Goal: Task Accomplishment & Management: Use online tool/utility

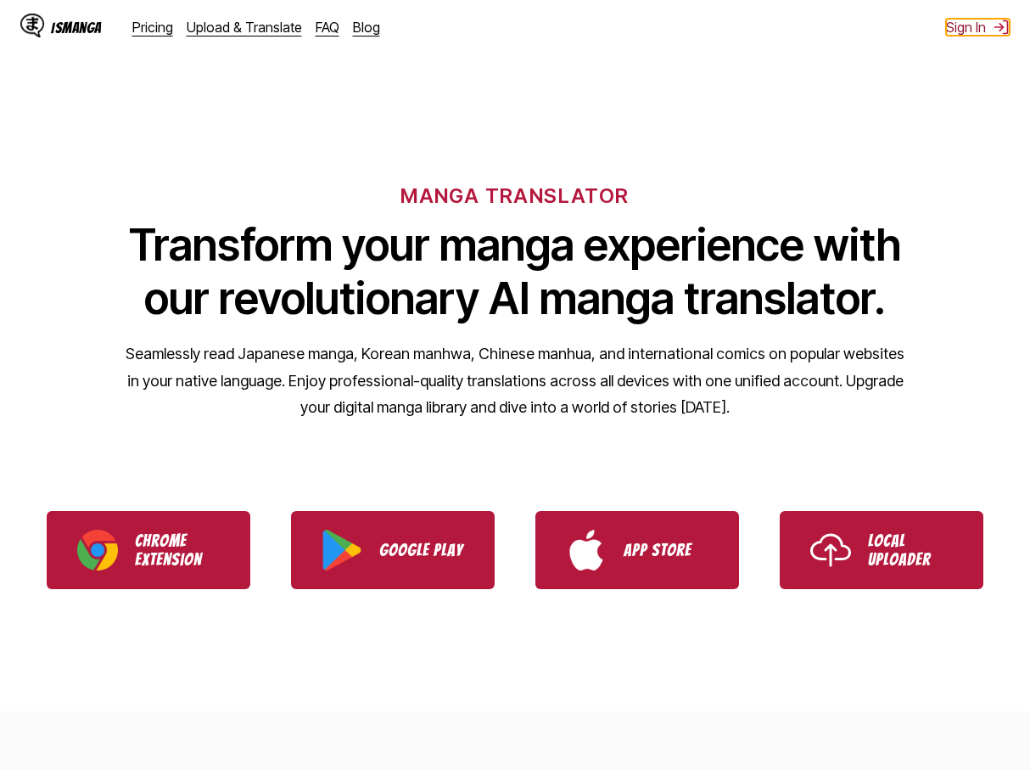
click at [967, 29] on button "Sign In" at bounding box center [978, 27] width 64 height 17
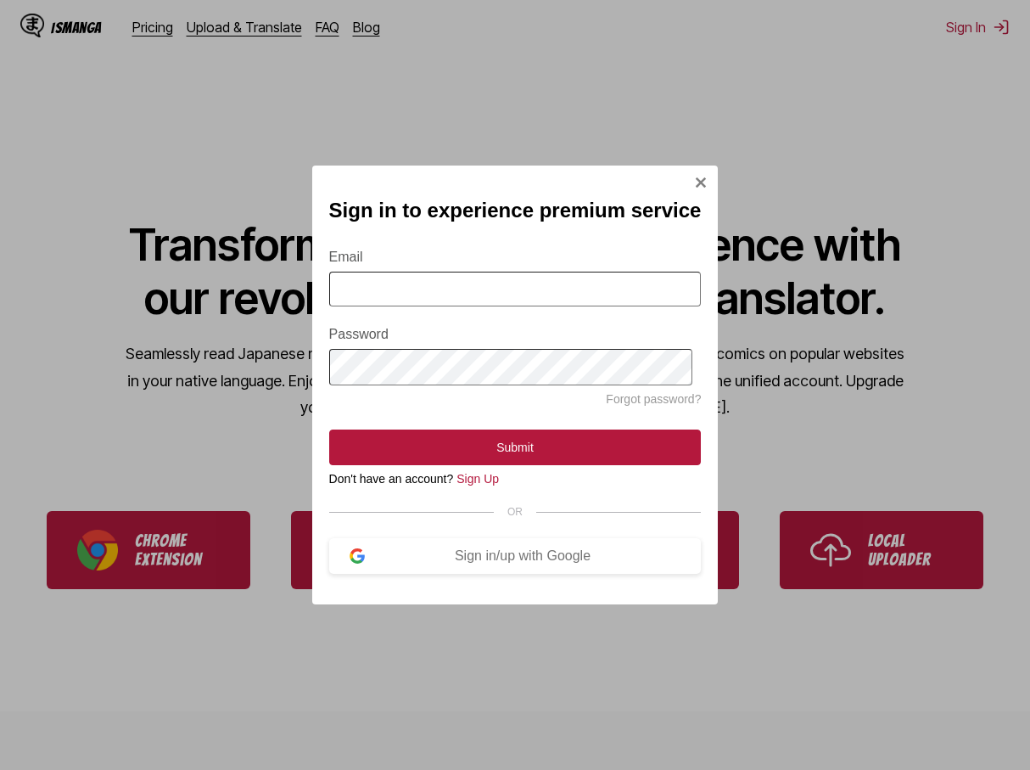
click at [392, 282] on input "Email" at bounding box center [515, 289] width 373 height 35
click at [377, 294] on input "Email" at bounding box center [515, 289] width 373 height 35
paste input "**********"
type input "**********"
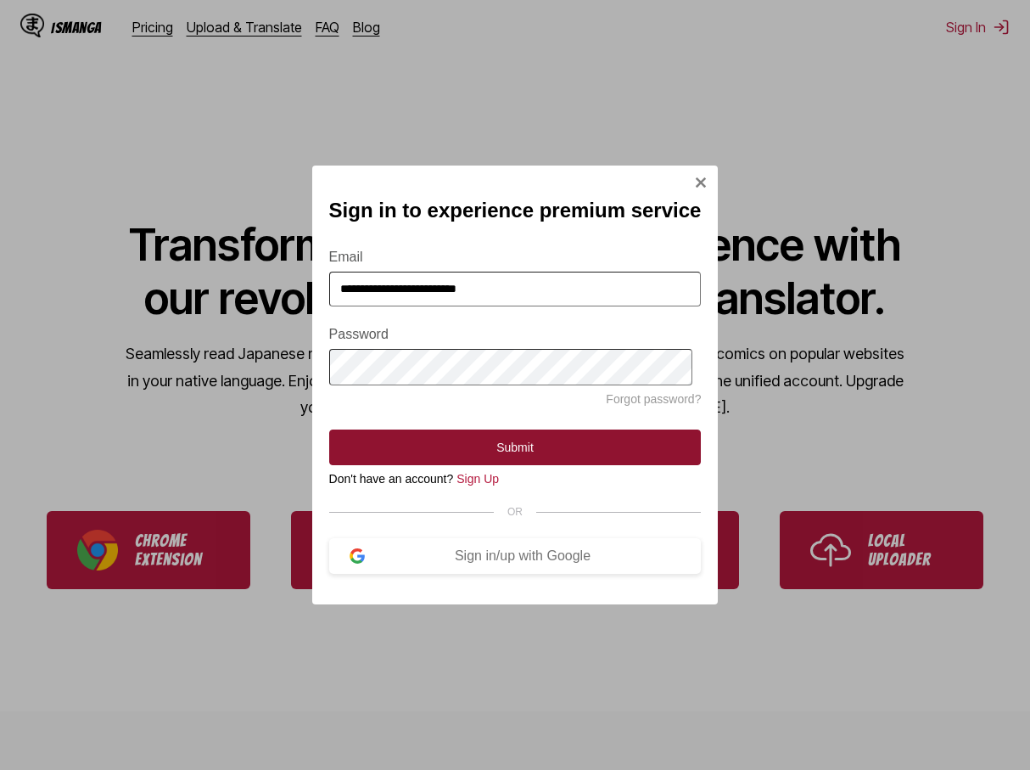
click at [502, 447] on button "Submit" at bounding box center [515, 447] width 373 height 36
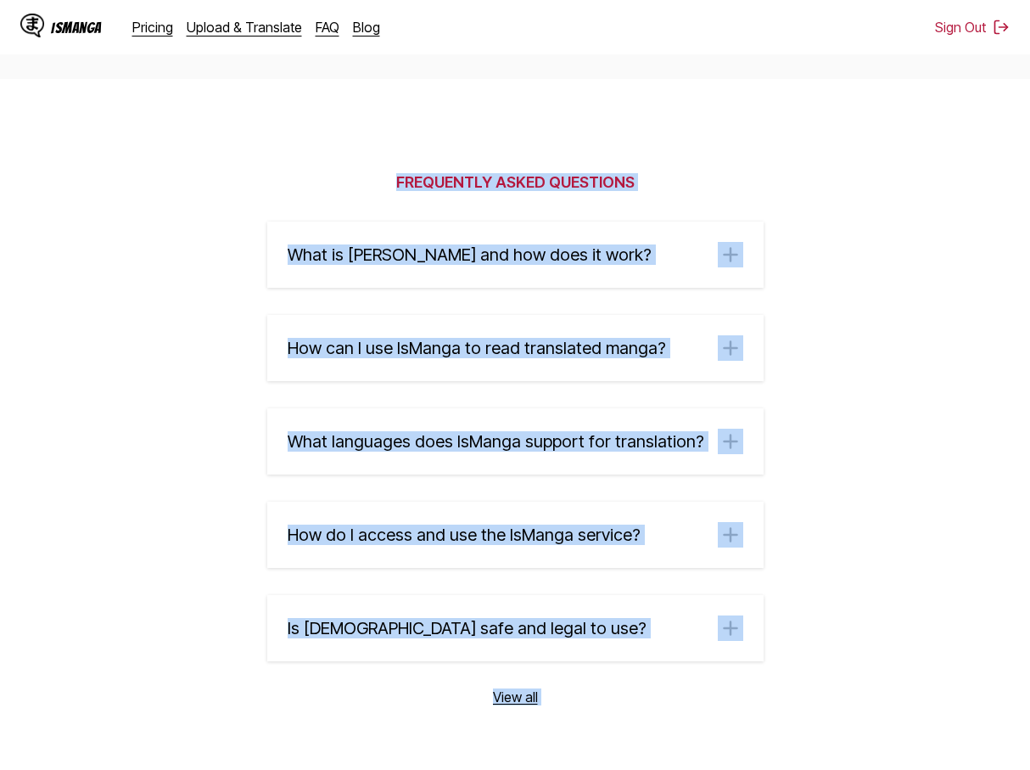
scroll to position [2534, 0]
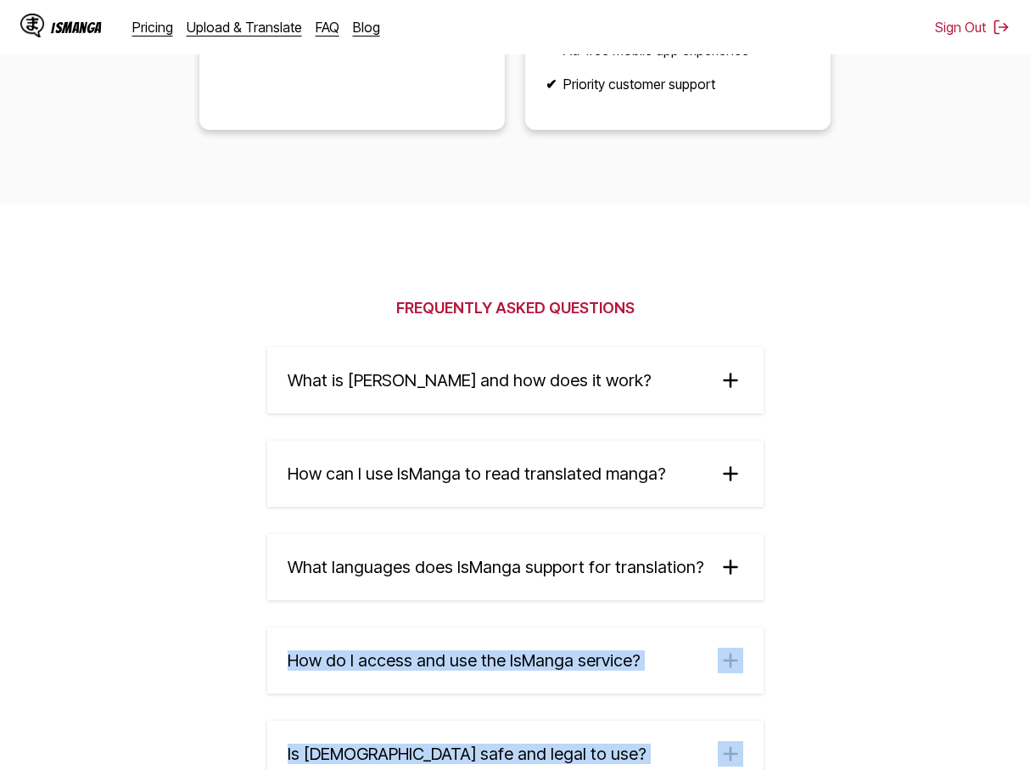
drag, startPoint x: 1016, startPoint y: 691, endPoint x: 1029, endPoint y: 609, distance: 82.6
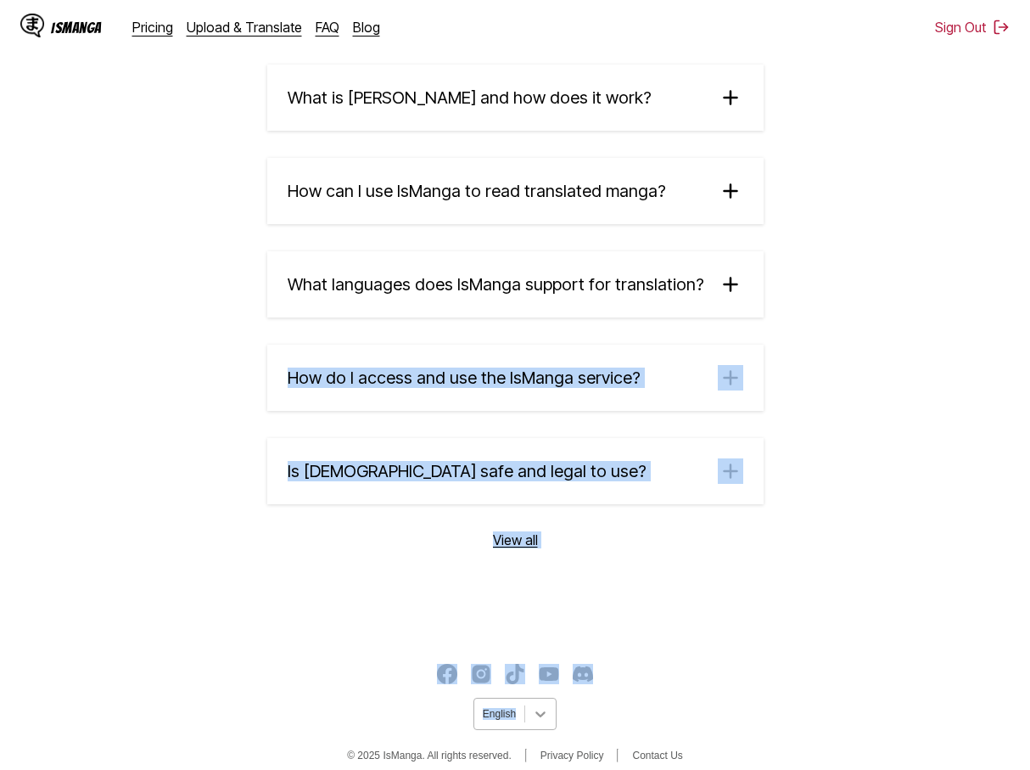
click at [531, 698] on div at bounding box center [540, 713] width 31 height 31
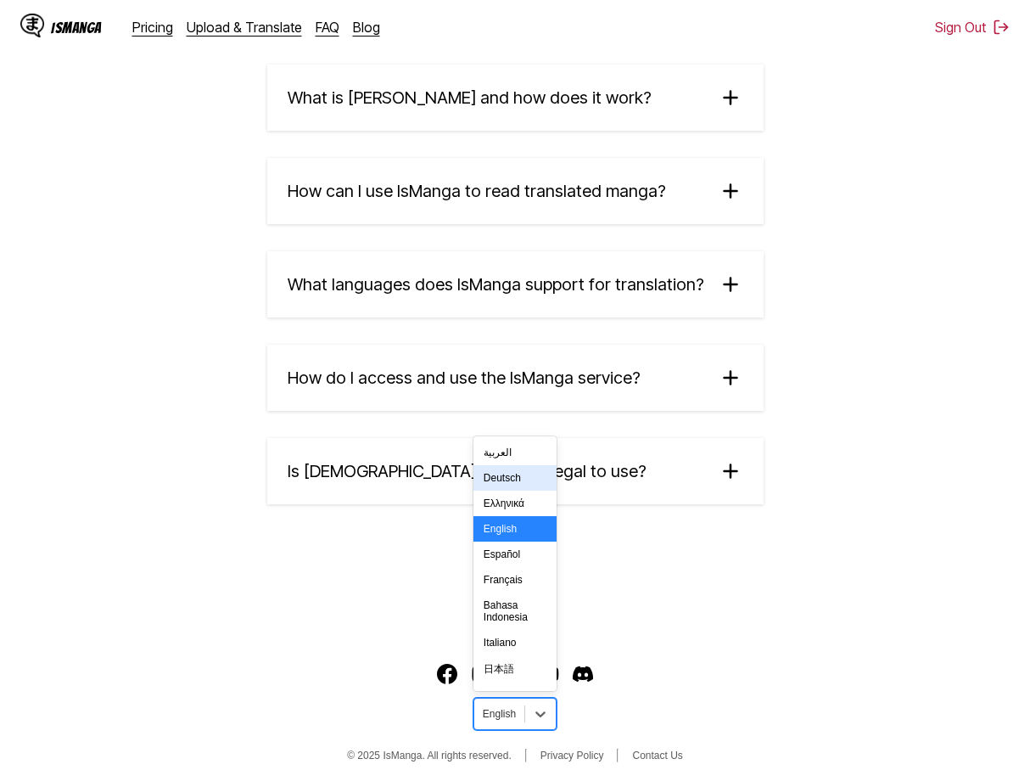
click at [496, 476] on div "Deutsch" at bounding box center [515, 477] width 83 height 25
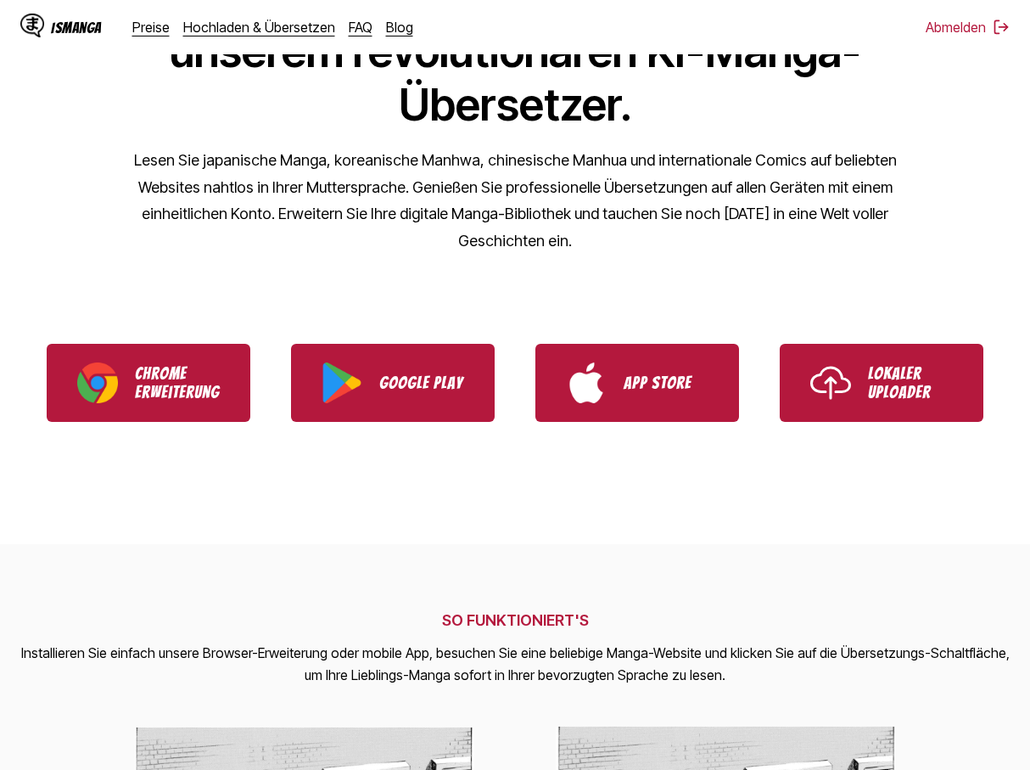
scroll to position [137, 0]
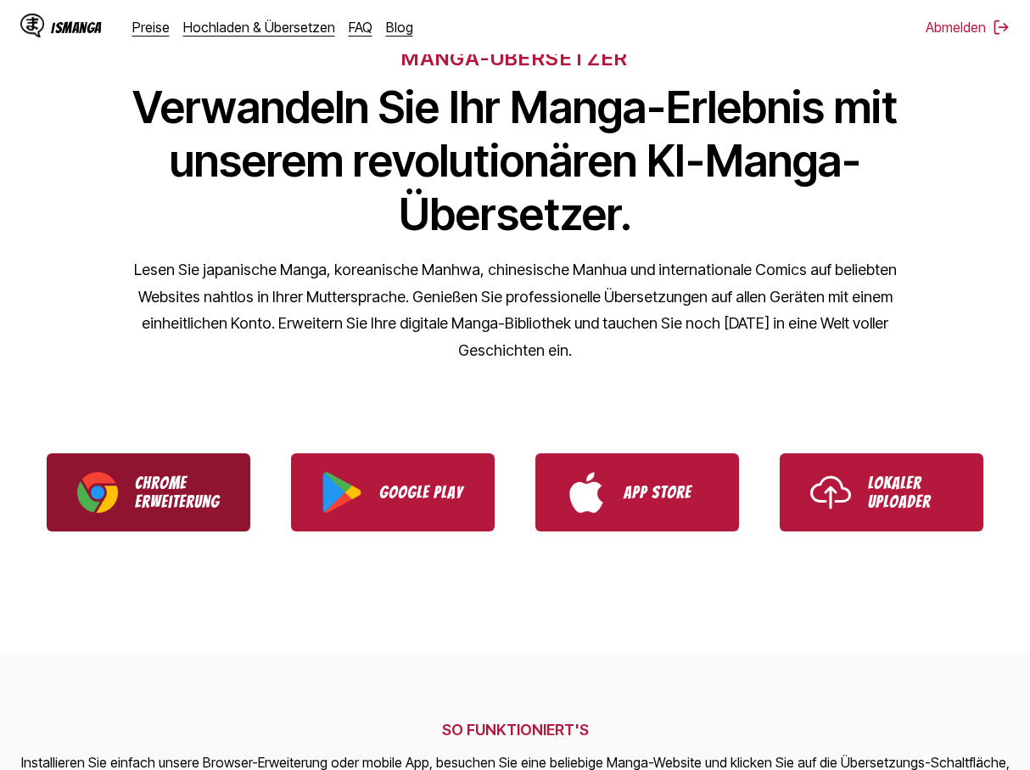
click at [139, 500] on p "Chrome Erweiterung" at bounding box center [177, 492] width 85 height 37
